Goal: Obtain resource: Download file/media

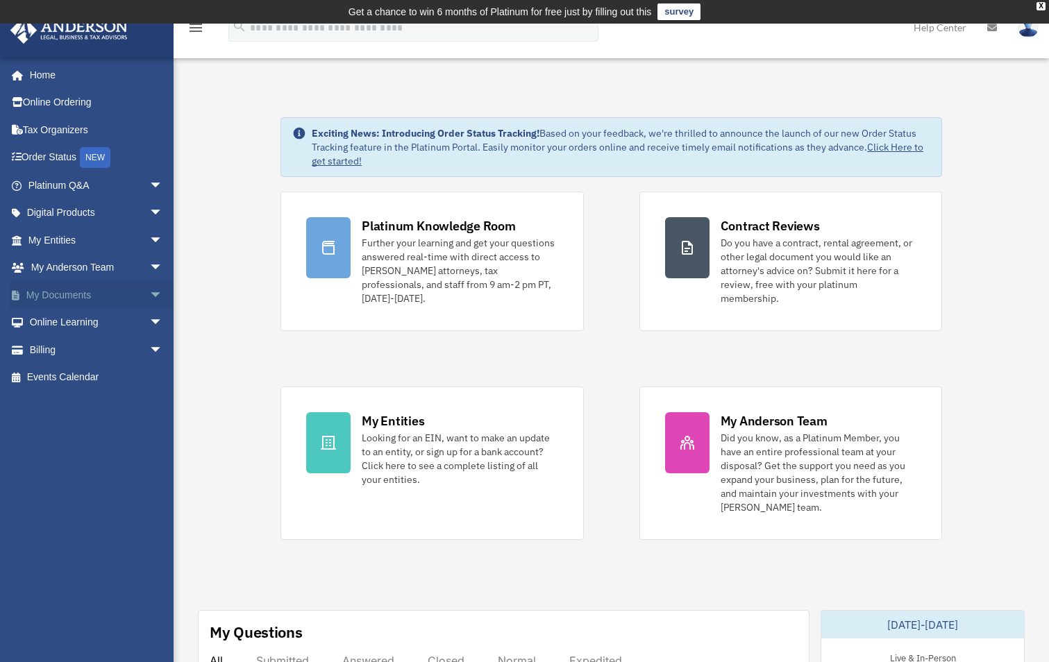
click at [96, 289] on link "My Documents arrow_drop_down" at bounding box center [97, 295] width 174 height 28
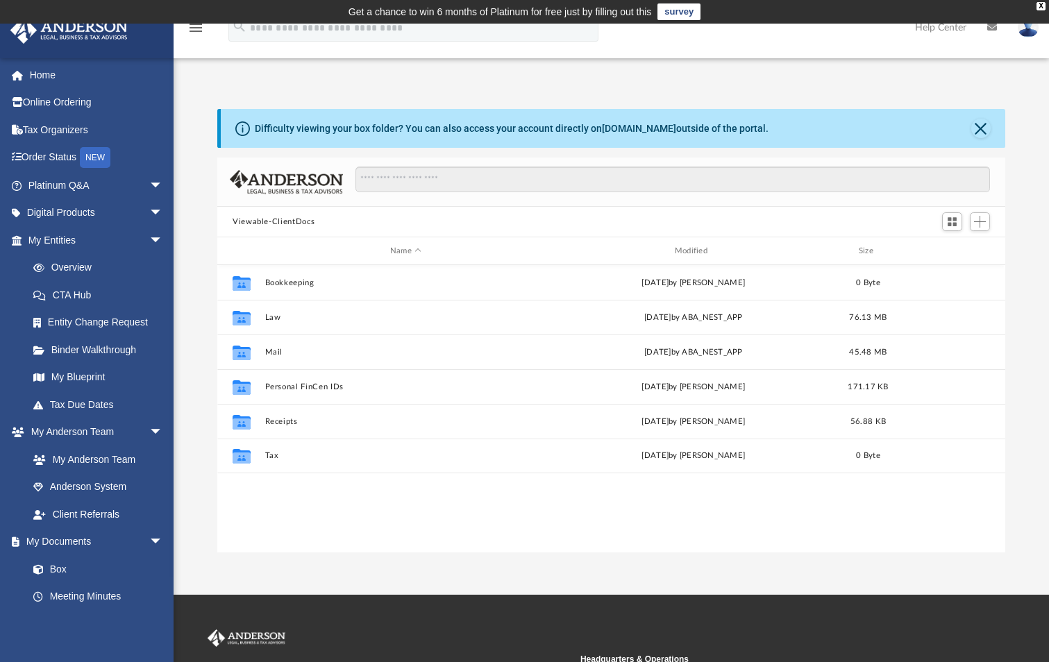
scroll to position [305, 777]
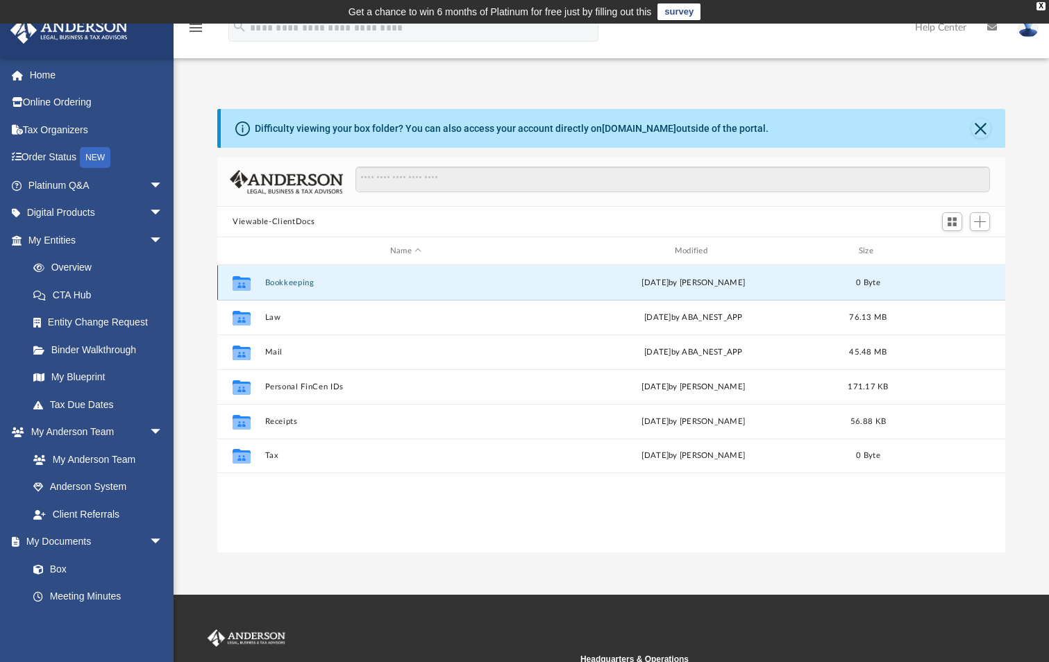
click at [283, 283] on button "Bookkeeping" at bounding box center [406, 282] width 282 height 9
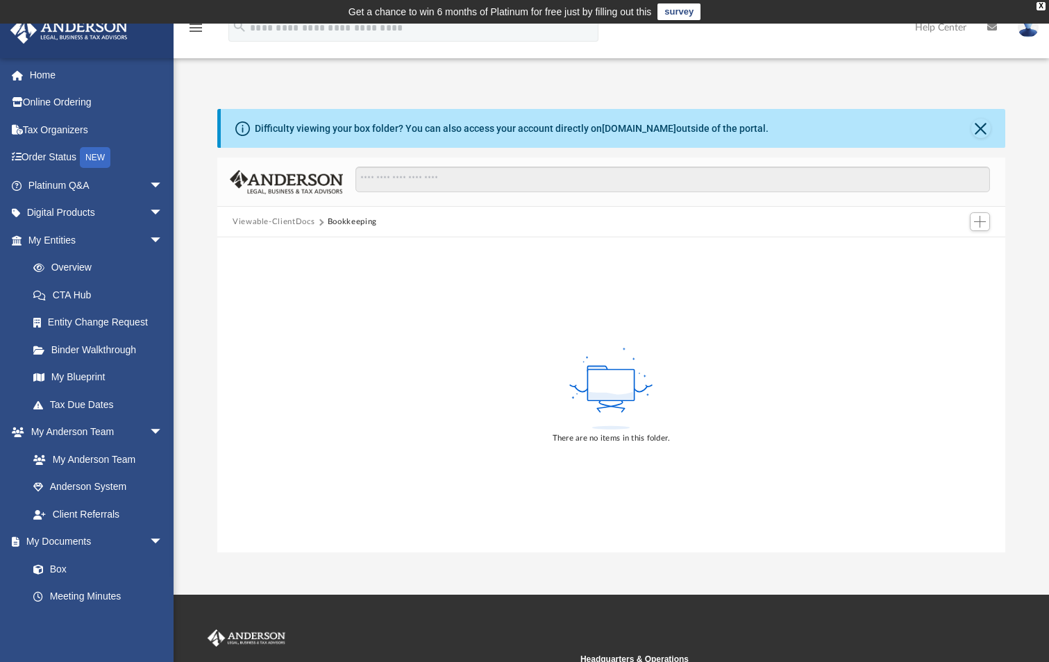
click at [286, 224] on button "Viewable-ClientDocs" at bounding box center [274, 222] width 82 height 12
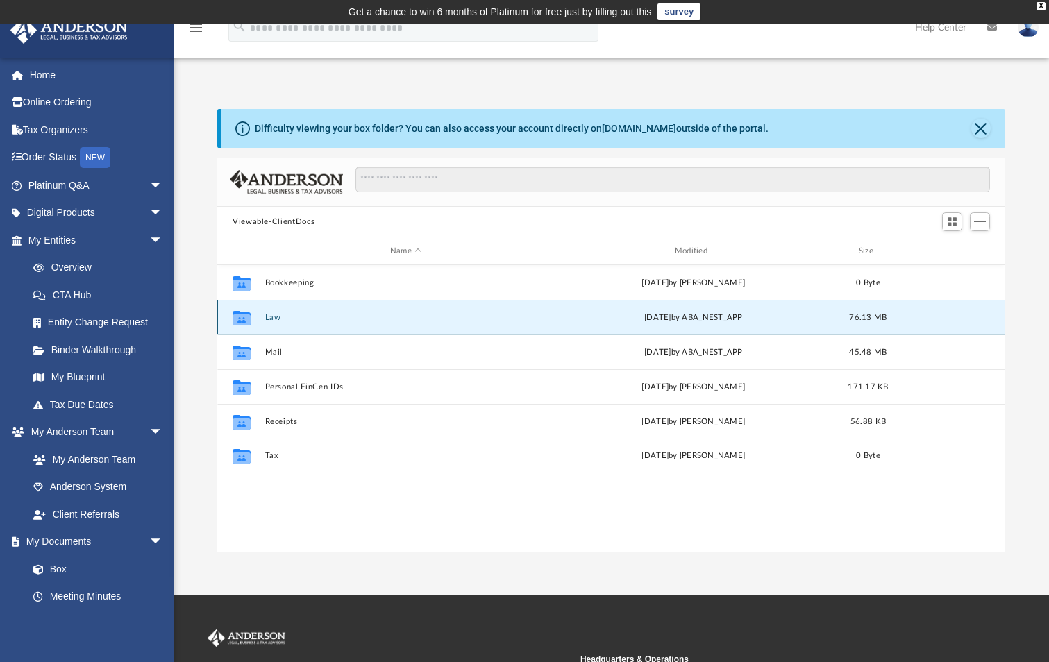
click at [270, 314] on button "Law" at bounding box center [406, 317] width 282 height 9
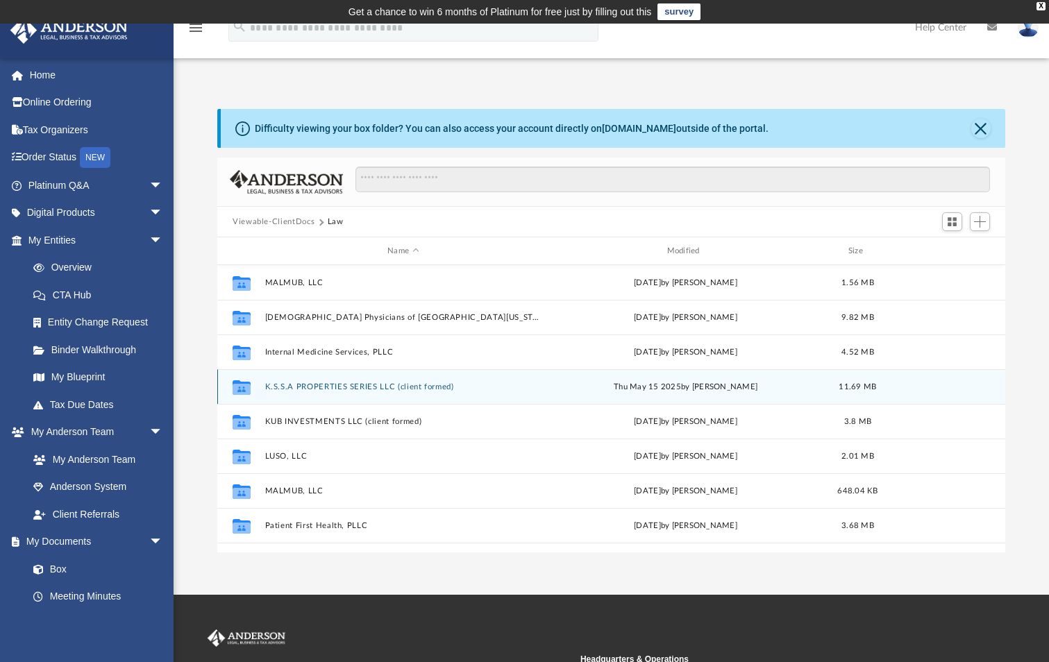
click at [305, 385] on button "K.S.S.A PROPERTIES SERIES LLC (client formed)" at bounding box center [403, 387] width 276 height 9
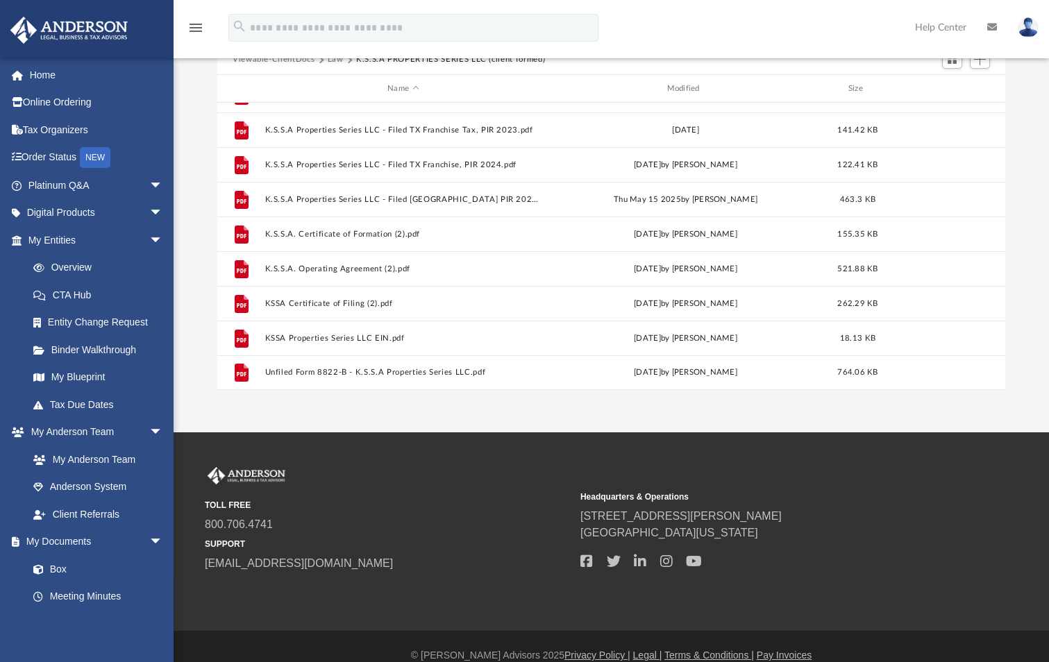
scroll to position [180, 0]
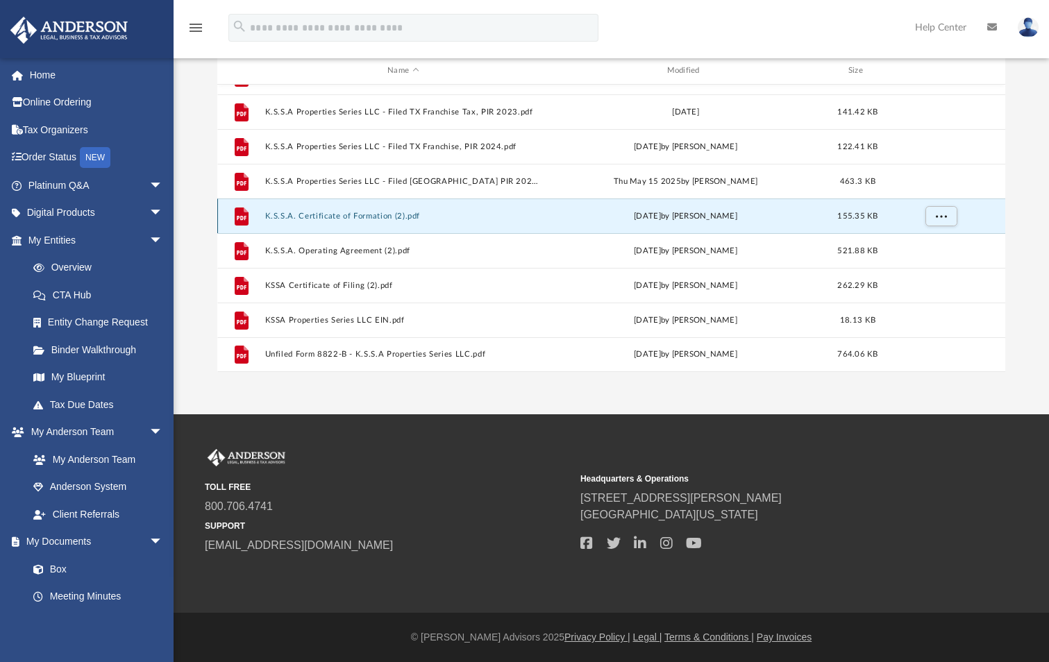
click at [368, 221] on button "K.S.S.A. Certificate of Formation (2).pdf" at bounding box center [403, 216] width 276 height 9
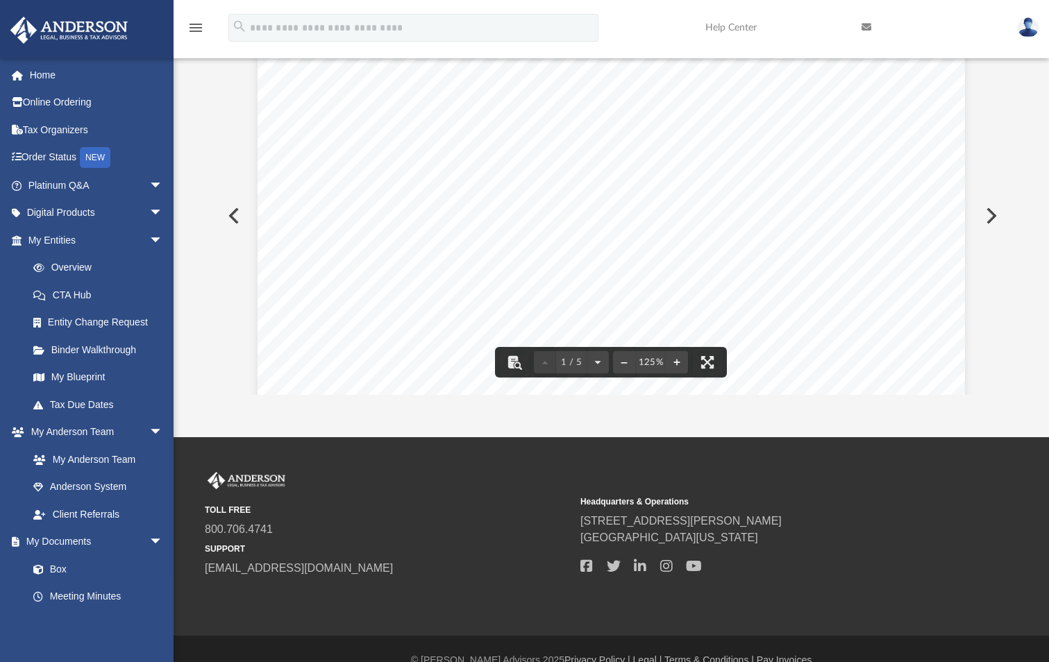
scroll to position [486, 0]
click at [235, 210] on button "Preview" at bounding box center [232, 215] width 31 height 39
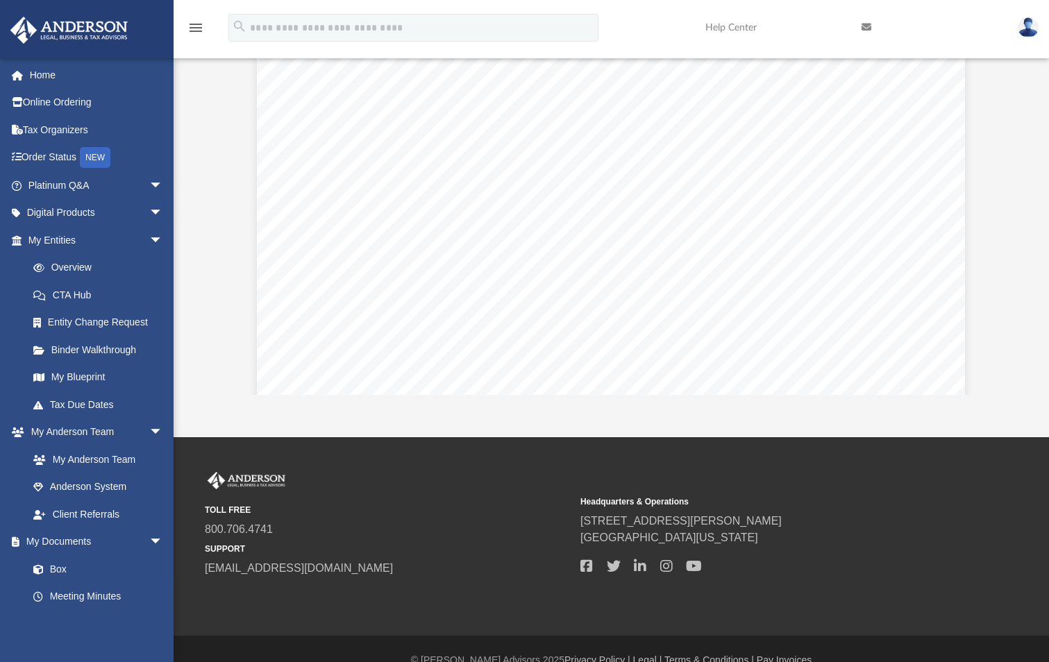
scroll to position [1388, 0]
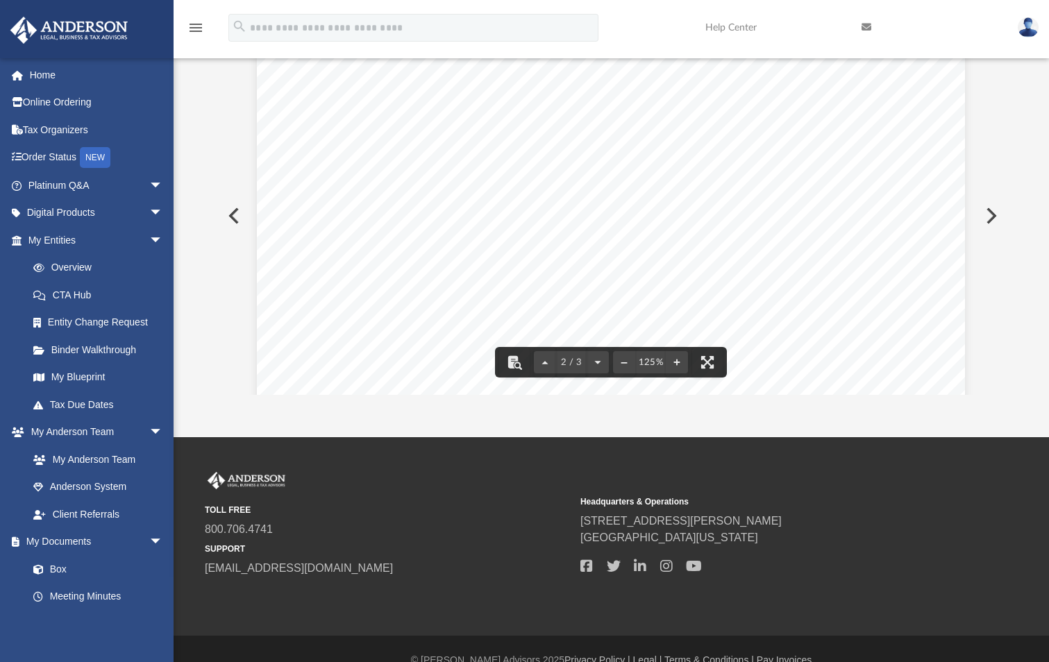
click at [233, 211] on button "Preview" at bounding box center [232, 215] width 31 height 39
click at [995, 210] on button "Preview" at bounding box center [990, 215] width 31 height 39
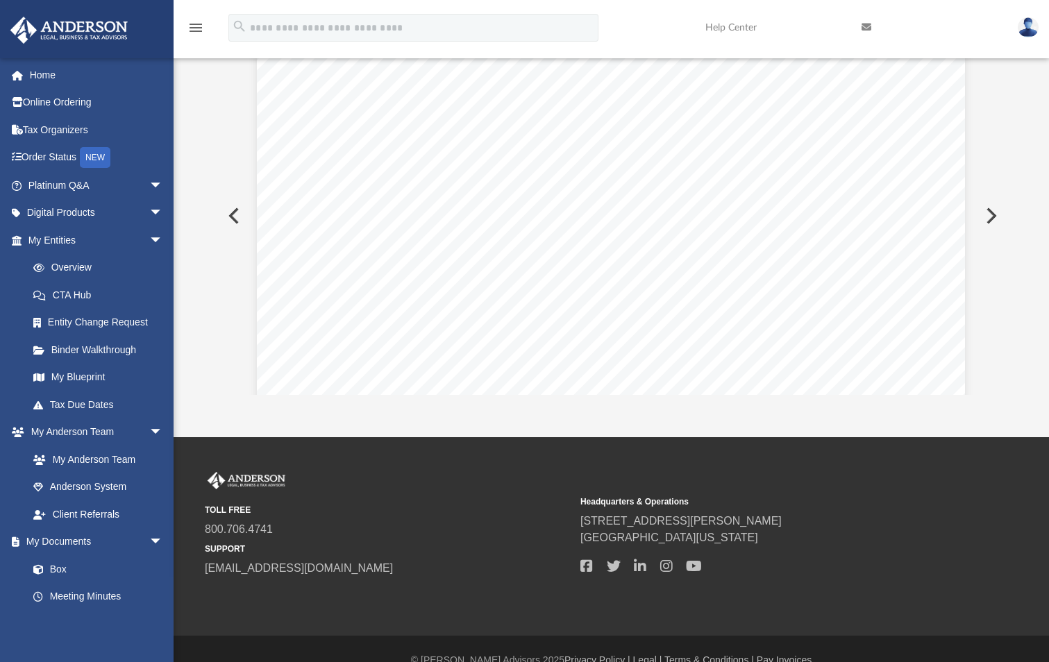
scroll to position [937, 0]
click at [993, 214] on button "Preview" at bounding box center [990, 215] width 31 height 39
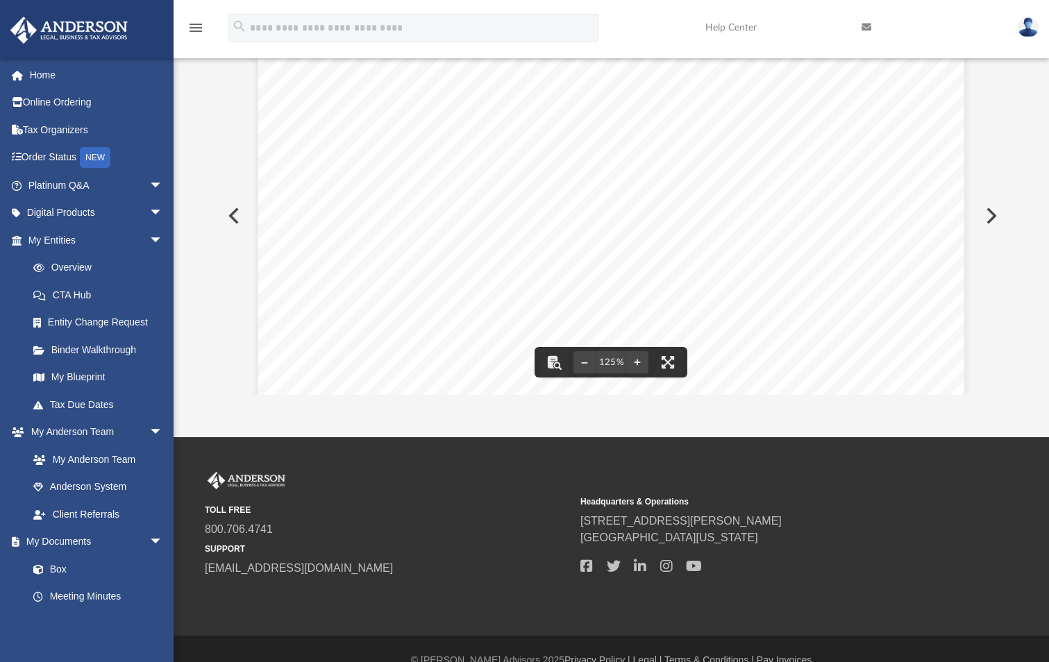
click at [987, 215] on button "Preview" at bounding box center [990, 215] width 31 height 39
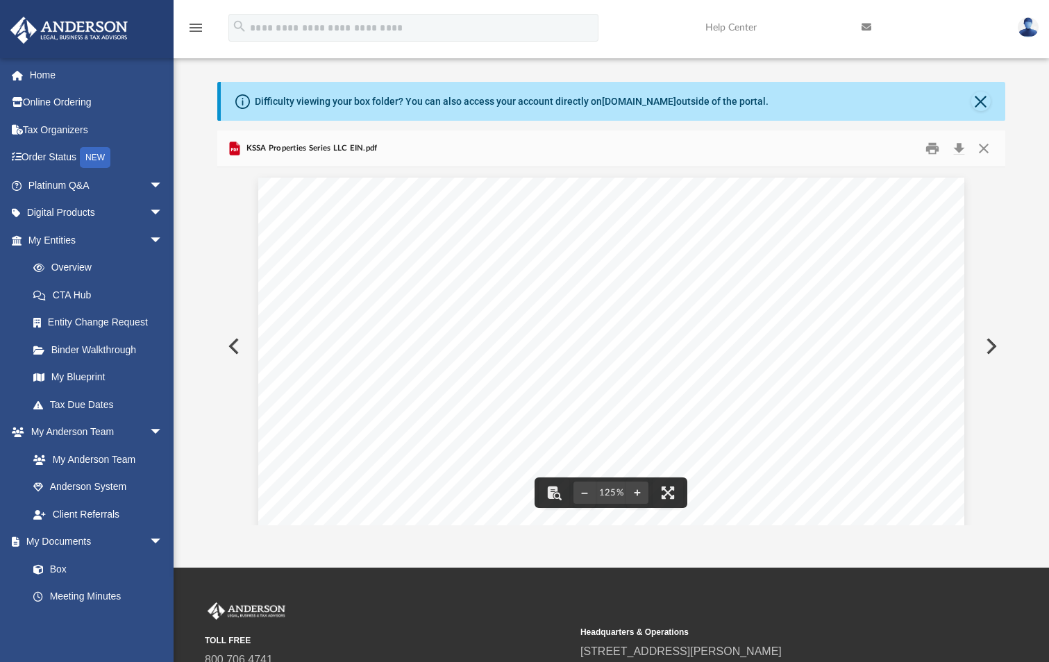
scroll to position [0, 0]
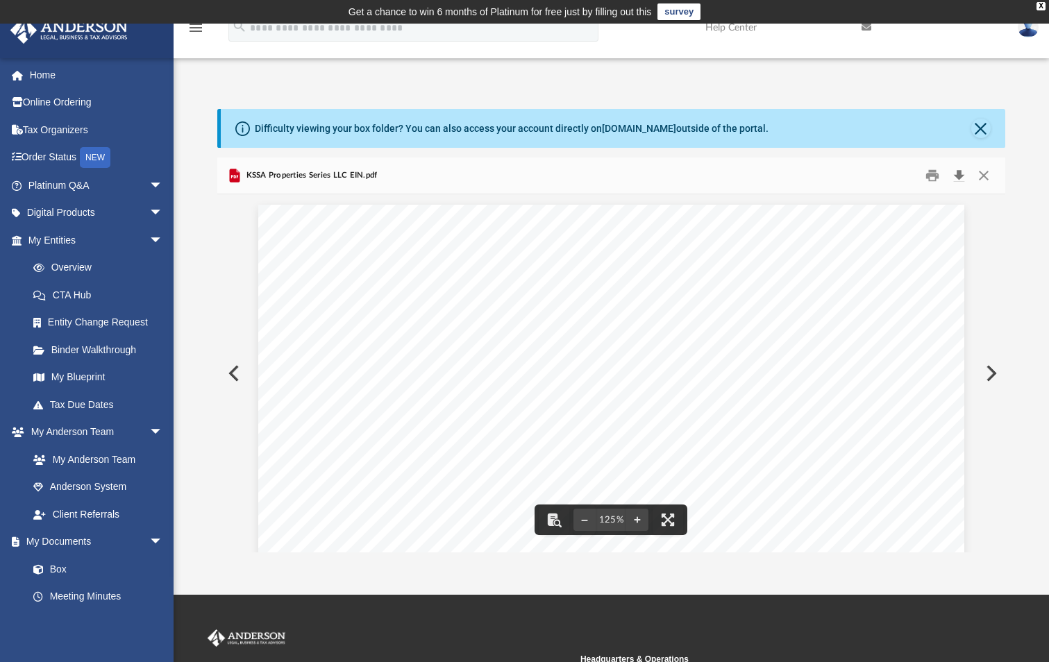
click at [952, 169] on button "Download" at bounding box center [958, 176] width 25 height 22
click at [991, 380] on button "Preview" at bounding box center [990, 373] width 31 height 39
click at [991, 380] on div "Document Viewer" at bounding box center [611, 662] width 788 height 937
click at [237, 369] on button "Preview" at bounding box center [232, 373] width 31 height 39
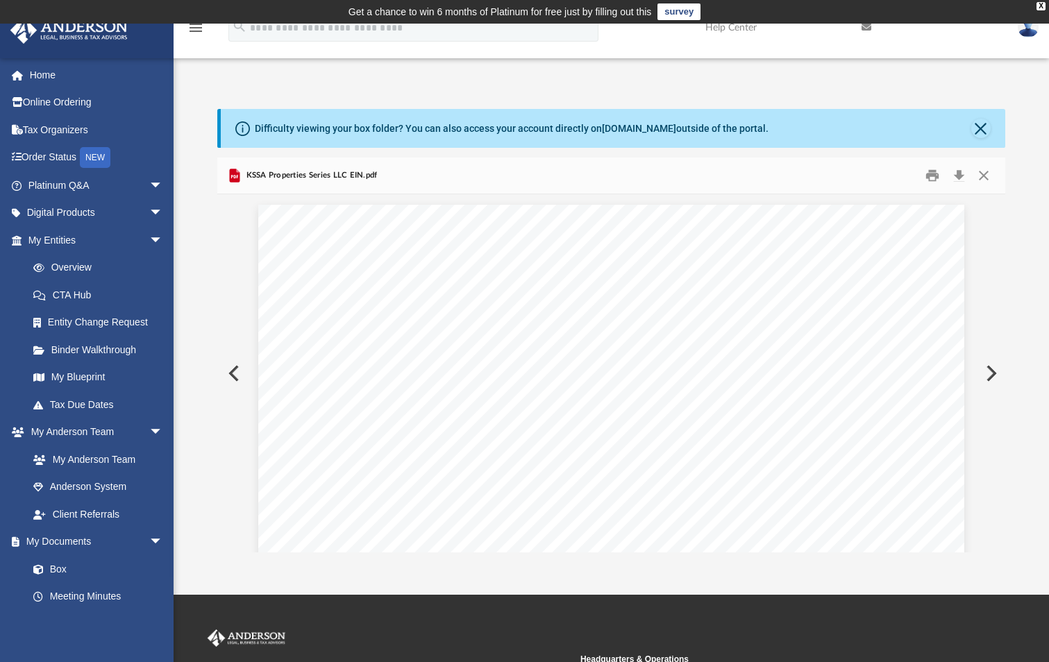
click at [237, 369] on button "Preview" at bounding box center [232, 373] width 31 height 39
click at [238, 371] on button "Preview" at bounding box center [232, 373] width 31 height 39
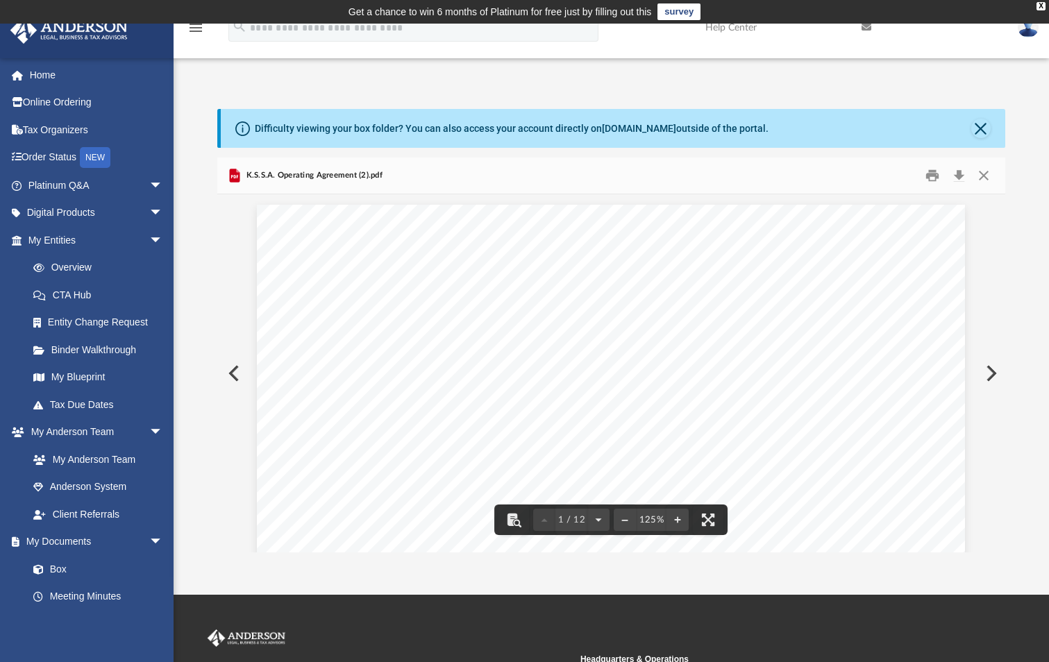
click at [994, 373] on button "Preview" at bounding box center [990, 373] width 31 height 39
click at [228, 369] on button "Preview" at bounding box center [232, 373] width 31 height 39
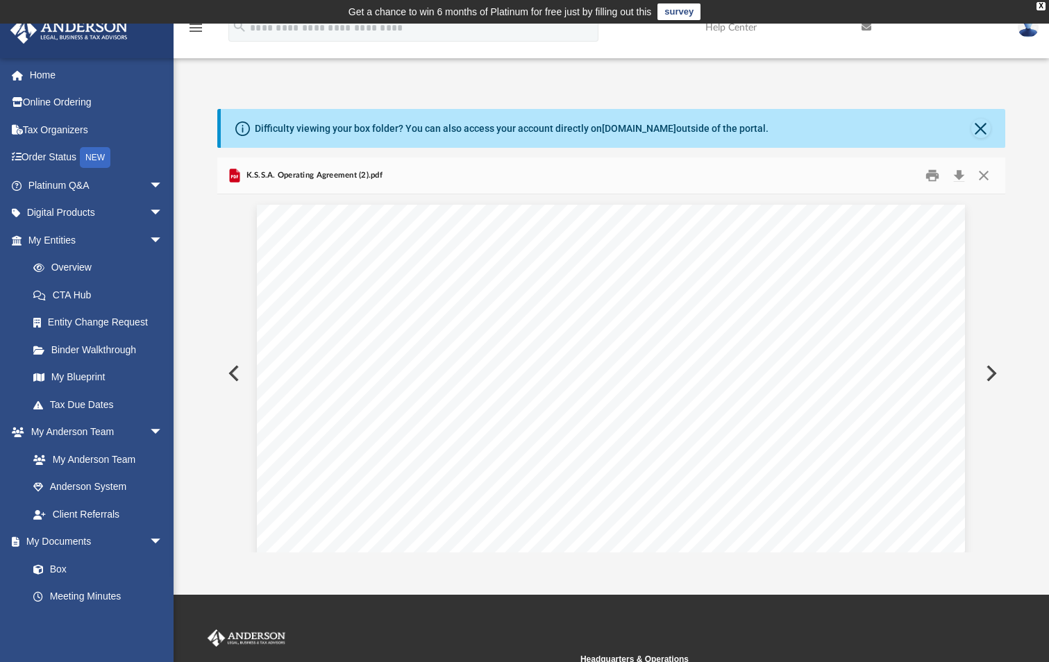
click at [228, 369] on button "Preview" at bounding box center [232, 373] width 31 height 39
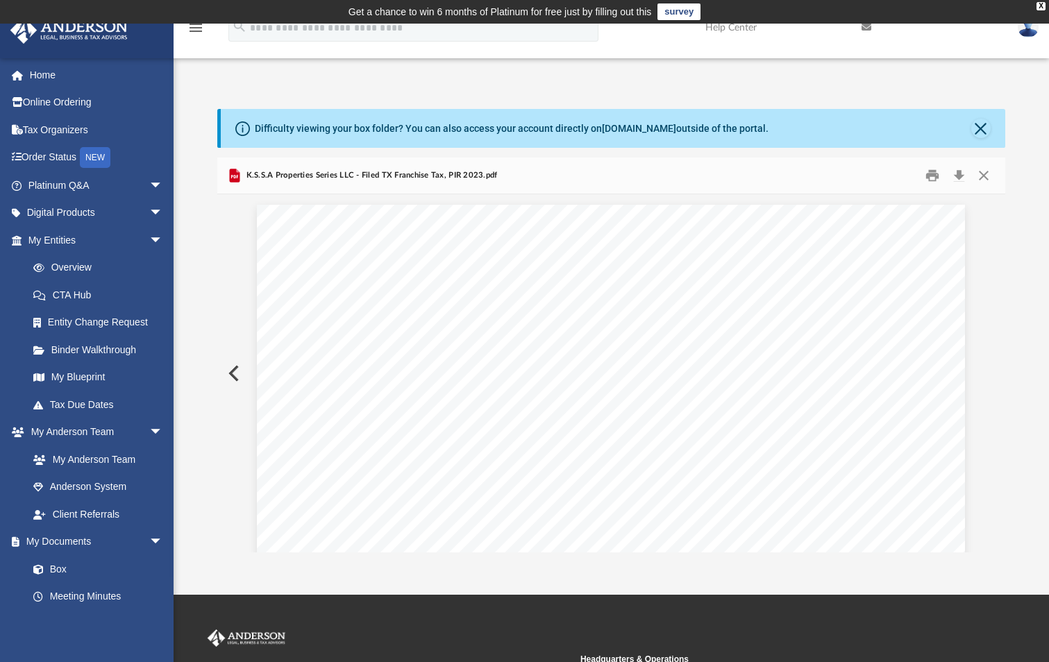
click at [228, 369] on button "Preview" at bounding box center [232, 373] width 31 height 39
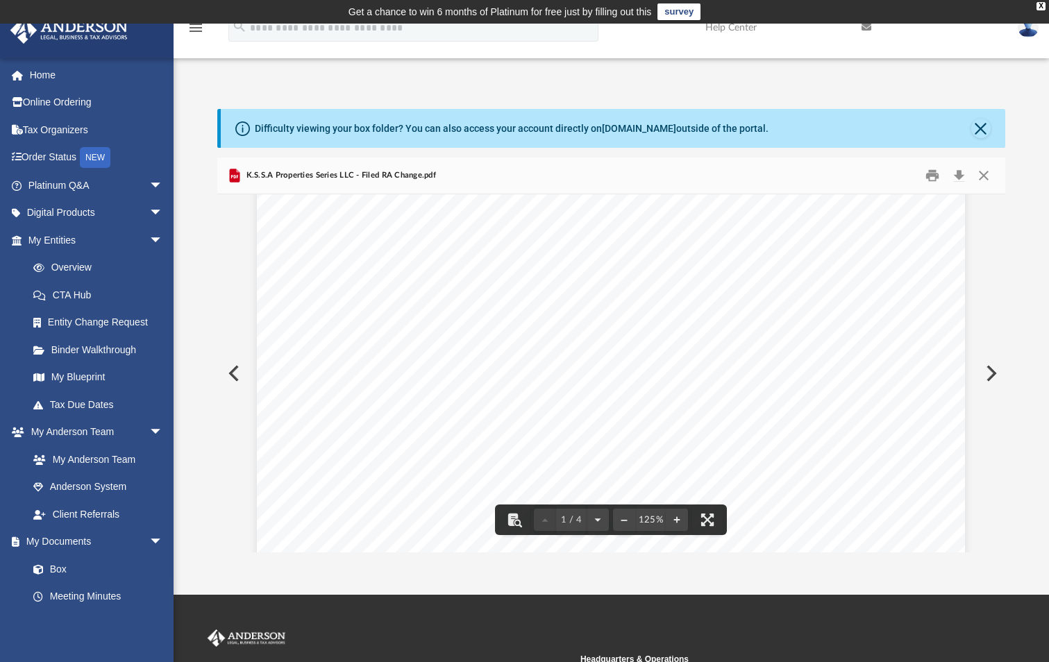
scroll to position [208, 0]
click at [228, 369] on button "Preview" at bounding box center [232, 373] width 31 height 39
click at [236, 373] on button "Preview" at bounding box center [232, 373] width 31 height 39
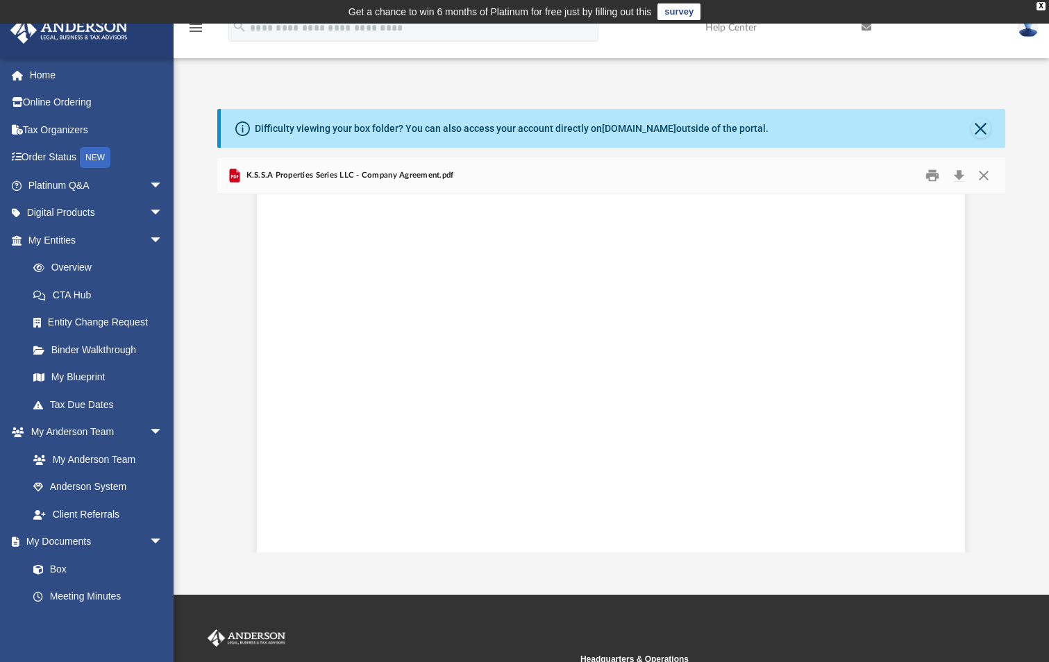
scroll to position [0, 0]
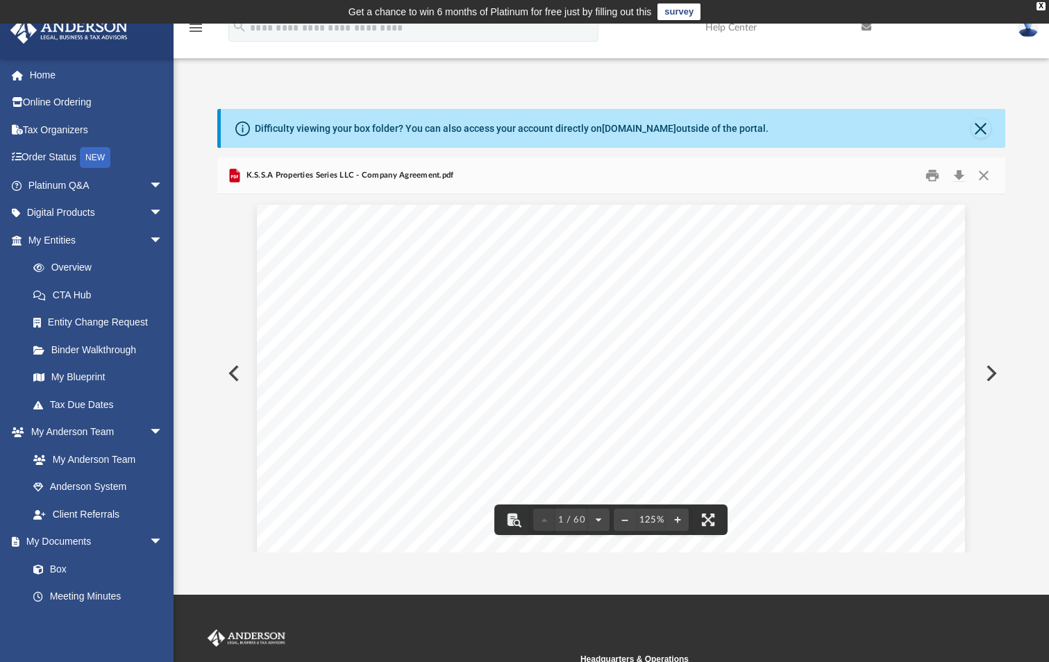
click at [232, 372] on button "Preview" at bounding box center [232, 373] width 31 height 39
click at [231, 369] on button "Preview" at bounding box center [232, 373] width 31 height 39
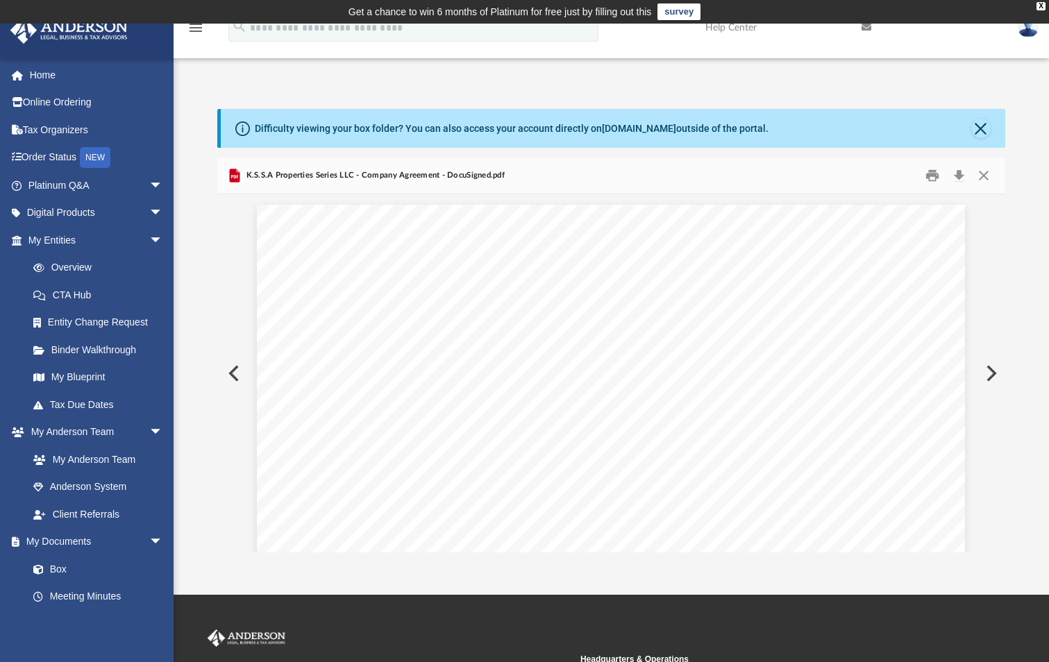
click at [233, 368] on button "Preview" at bounding box center [232, 373] width 31 height 39
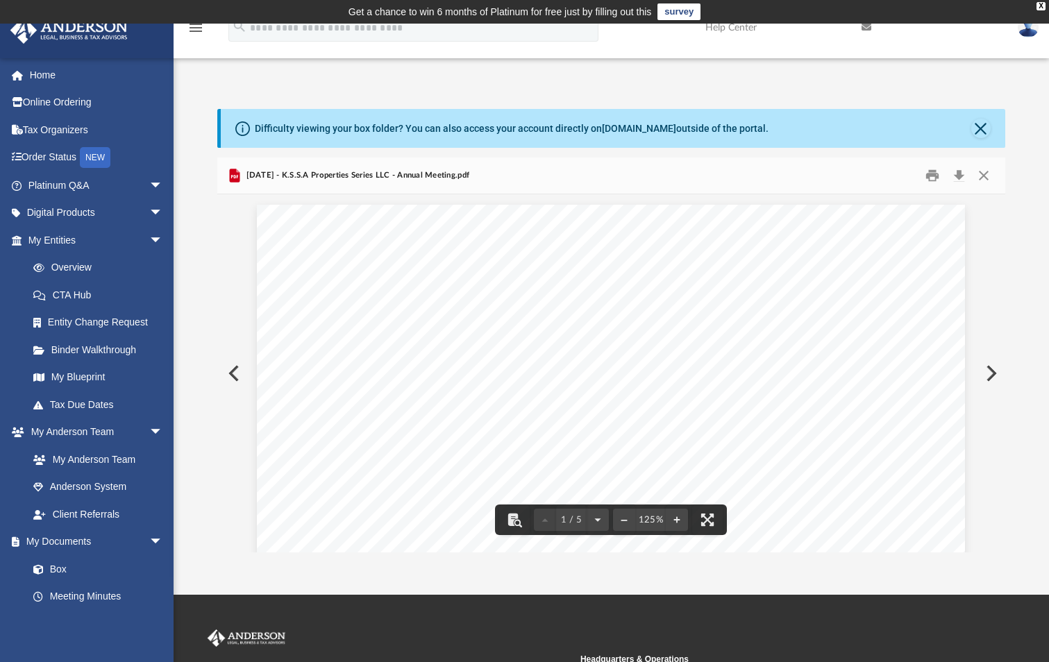
click at [237, 372] on button "Preview" at bounding box center [232, 373] width 31 height 39
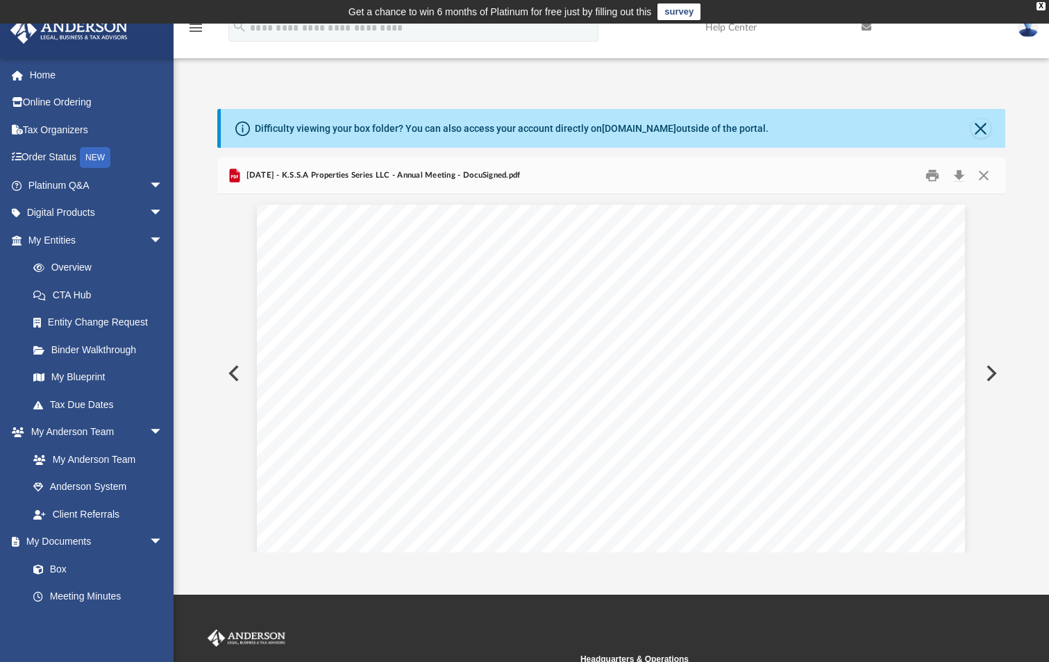
click at [237, 372] on button "Preview" at bounding box center [232, 373] width 31 height 39
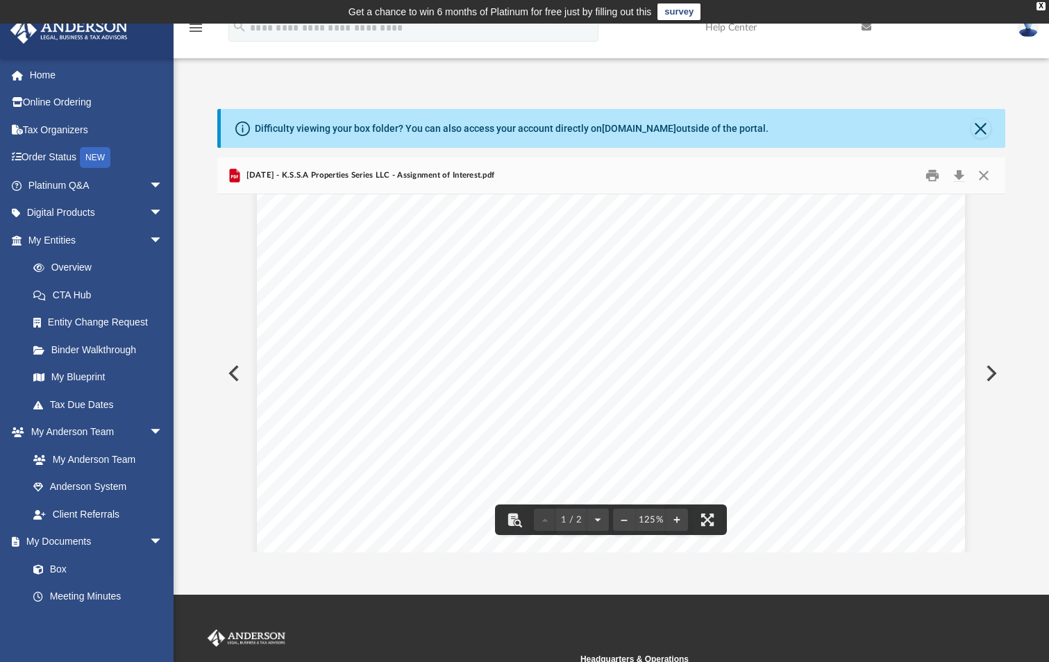
click at [234, 373] on button "Preview" at bounding box center [232, 373] width 31 height 39
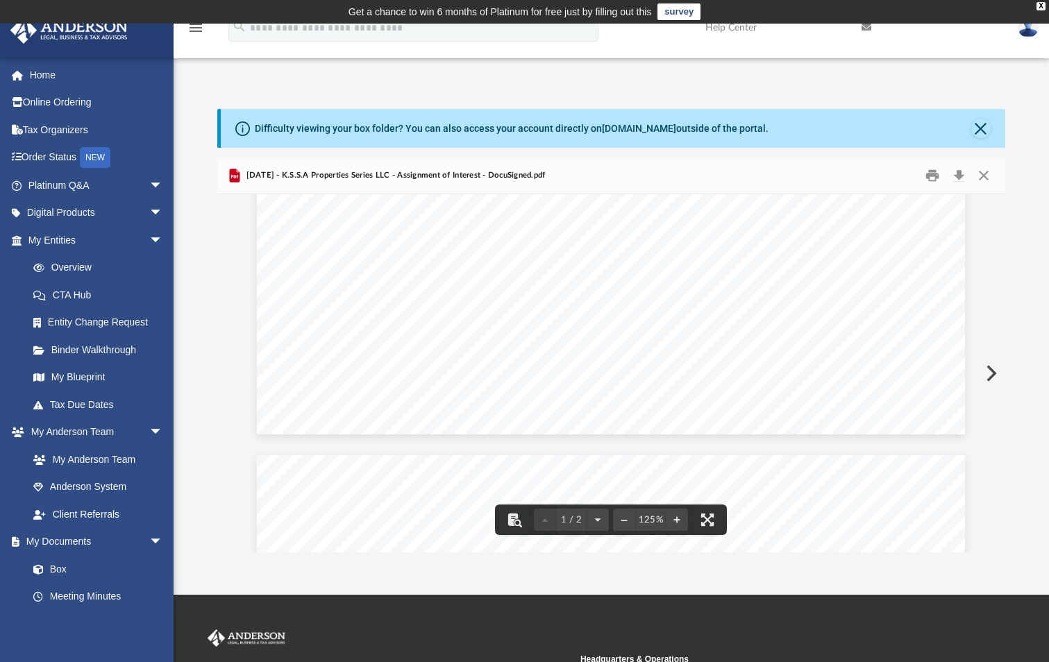
scroll to position [694, 0]
click at [989, 363] on button "Preview" at bounding box center [990, 373] width 31 height 39
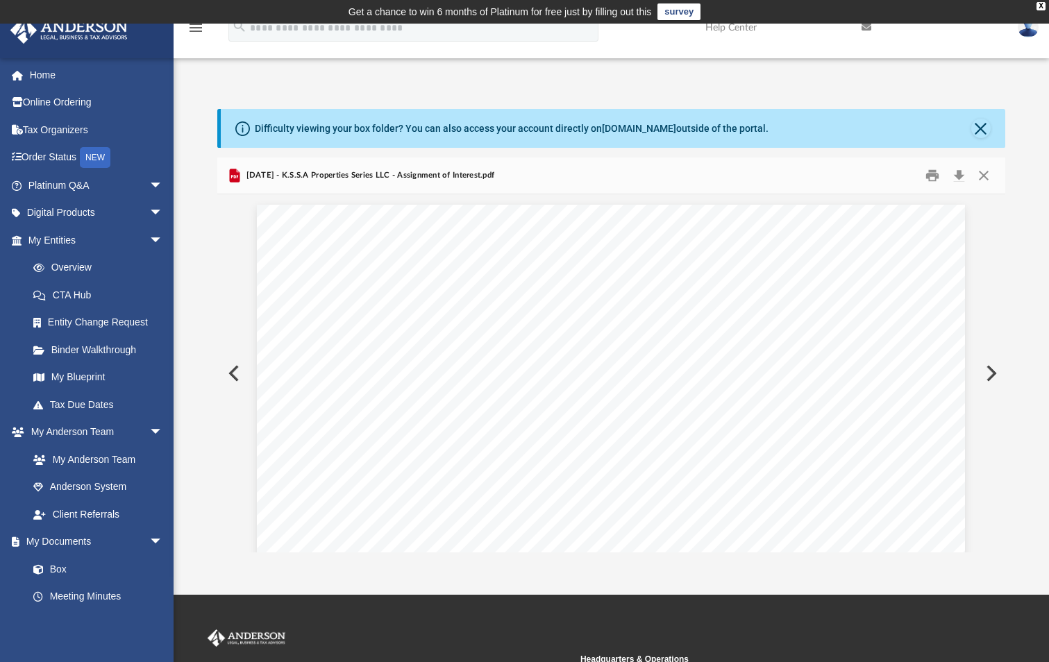
click at [989, 363] on button "Preview" at bounding box center [990, 373] width 31 height 39
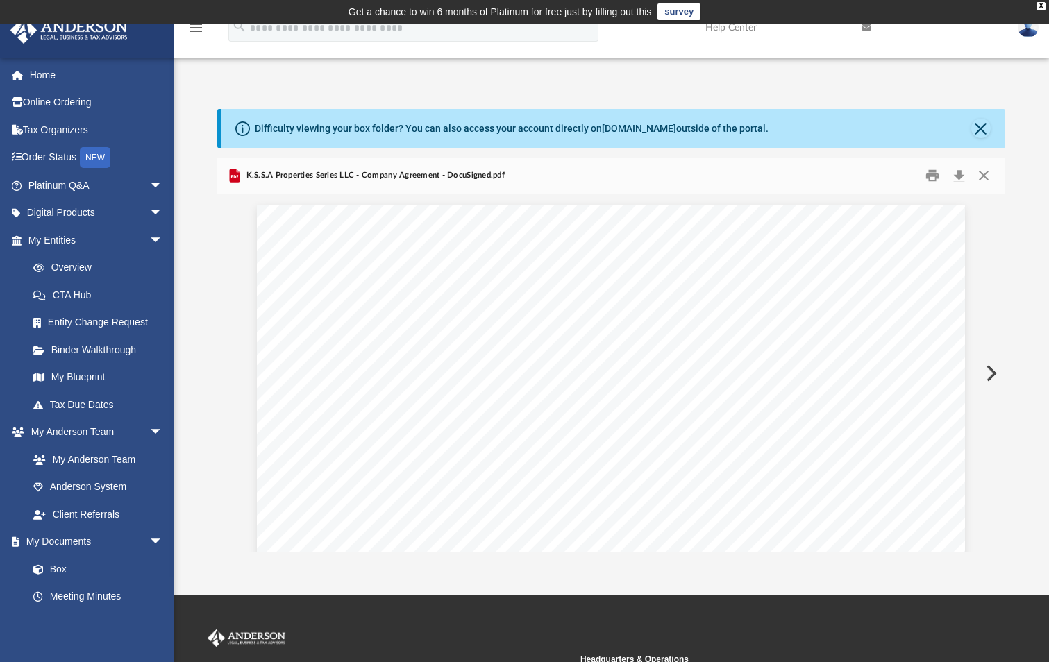
click at [989, 363] on button "Preview" at bounding box center [990, 373] width 31 height 39
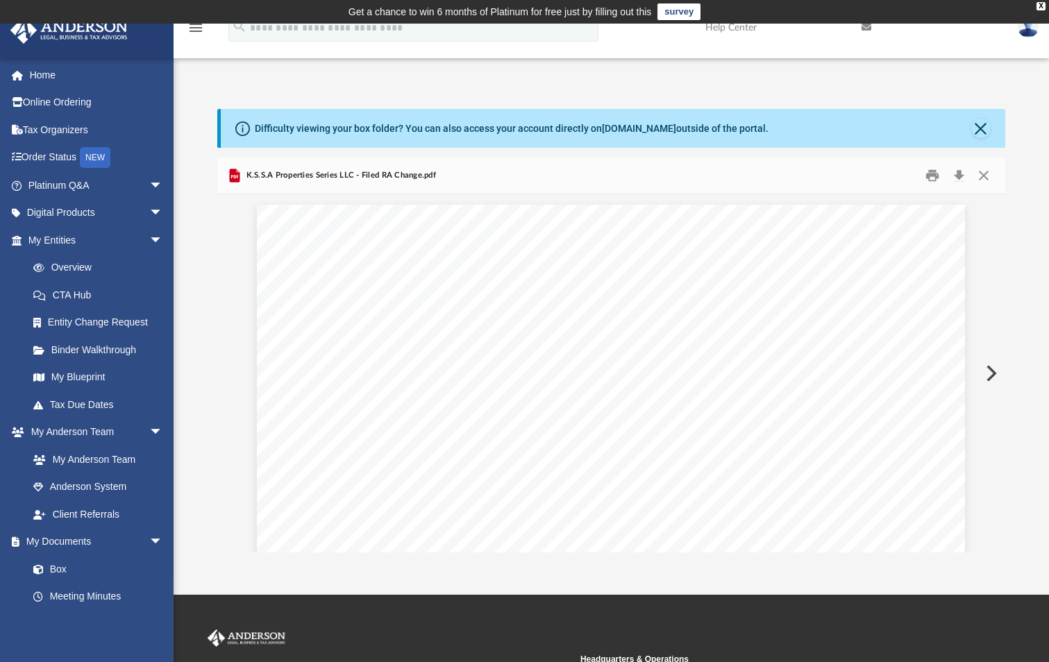
click at [989, 363] on button "Preview" at bounding box center [990, 373] width 31 height 39
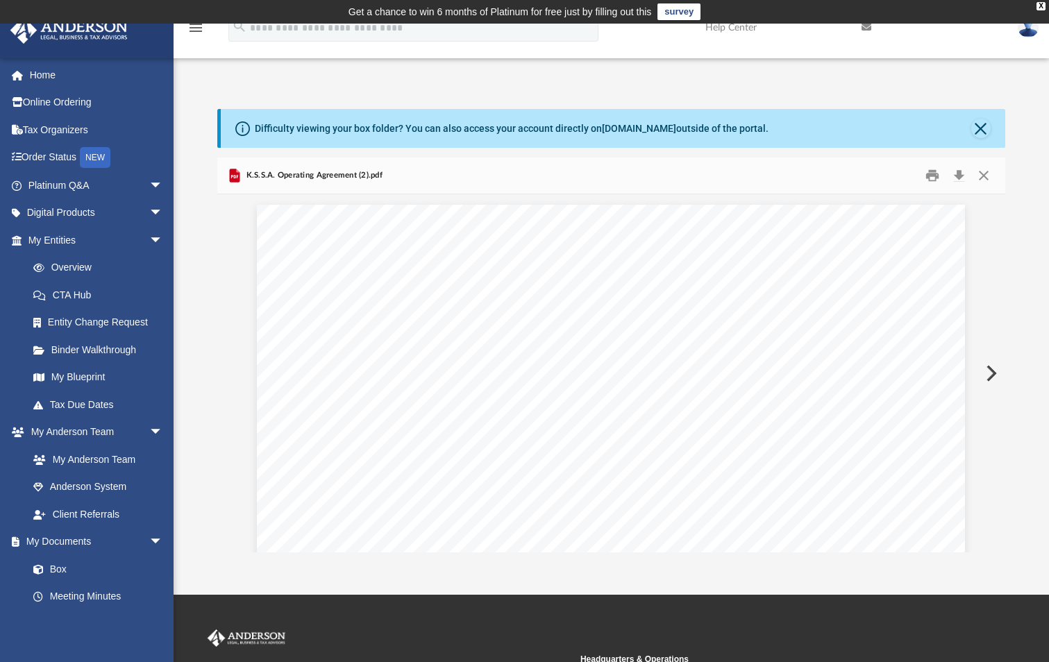
click at [989, 363] on button "Preview" at bounding box center [990, 373] width 31 height 39
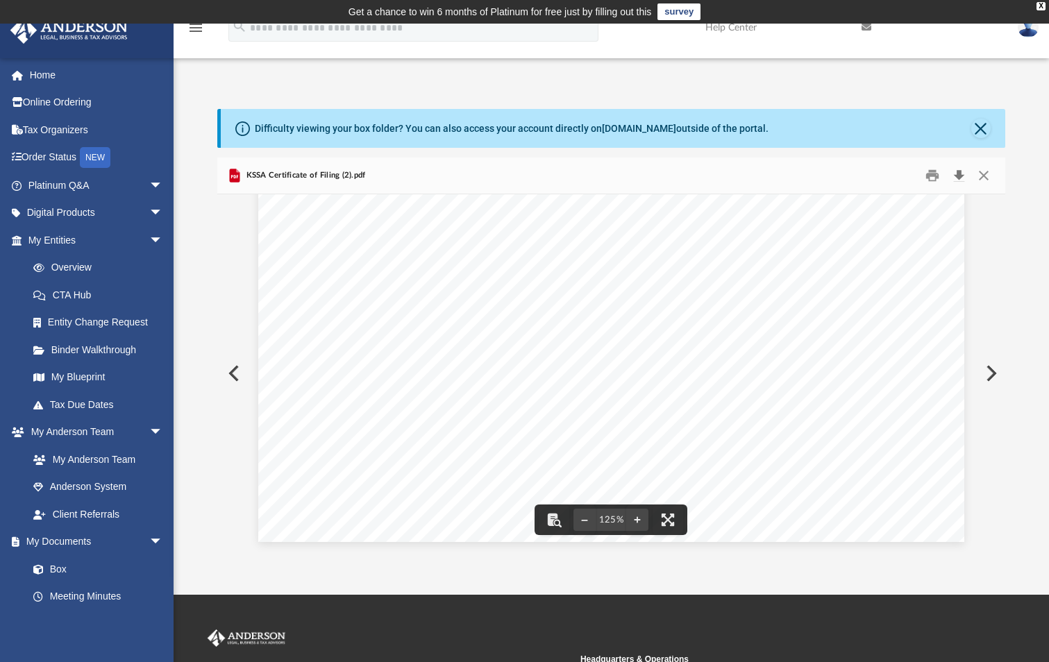
click at [962, 172] on button "Download" at bounding box center [958, 176] width 25 height 22
